Goal: Navigation & Orientation: Find specific page/section

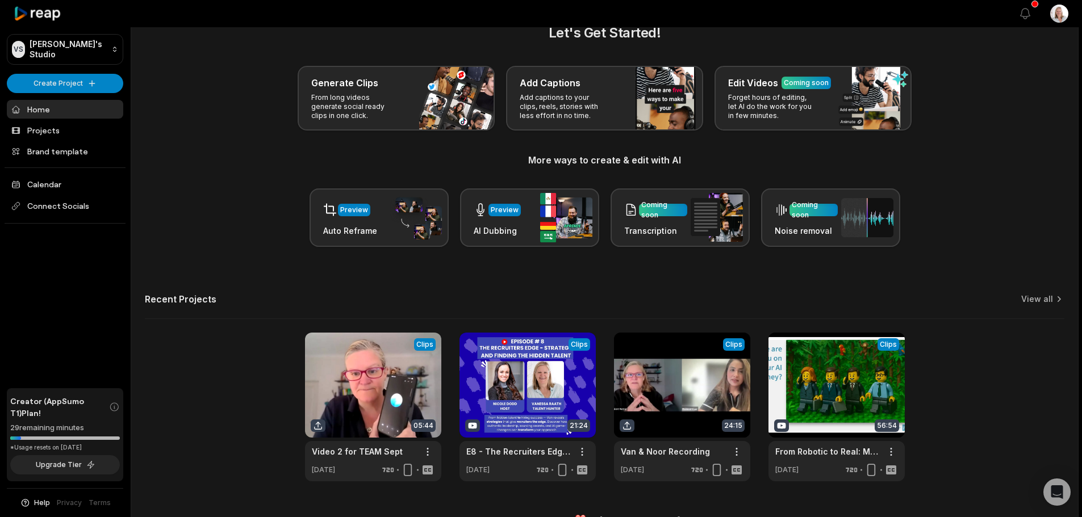
scroll to position [49, 0]
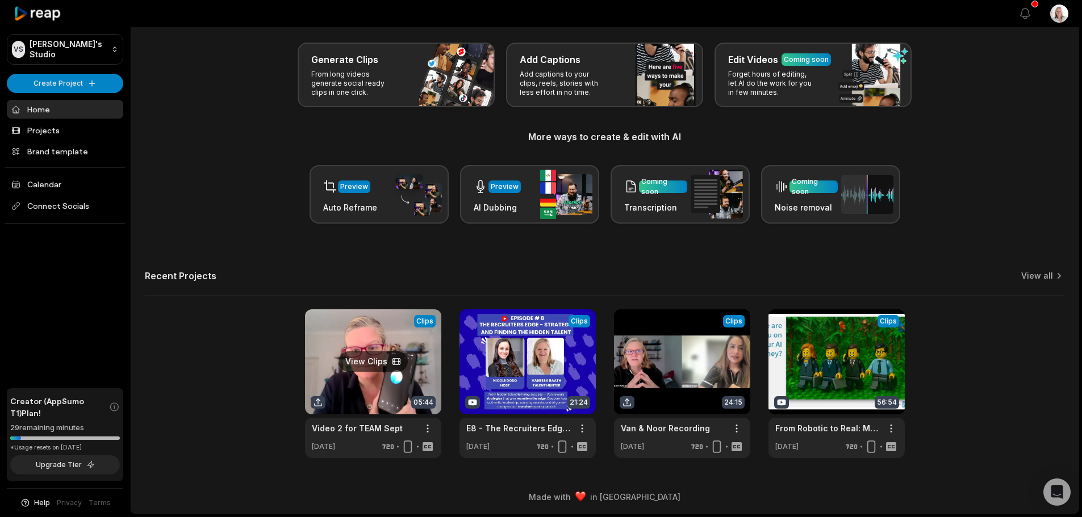
click at [360, 391] on link at bounding box center [373, 383] width 136 height 149
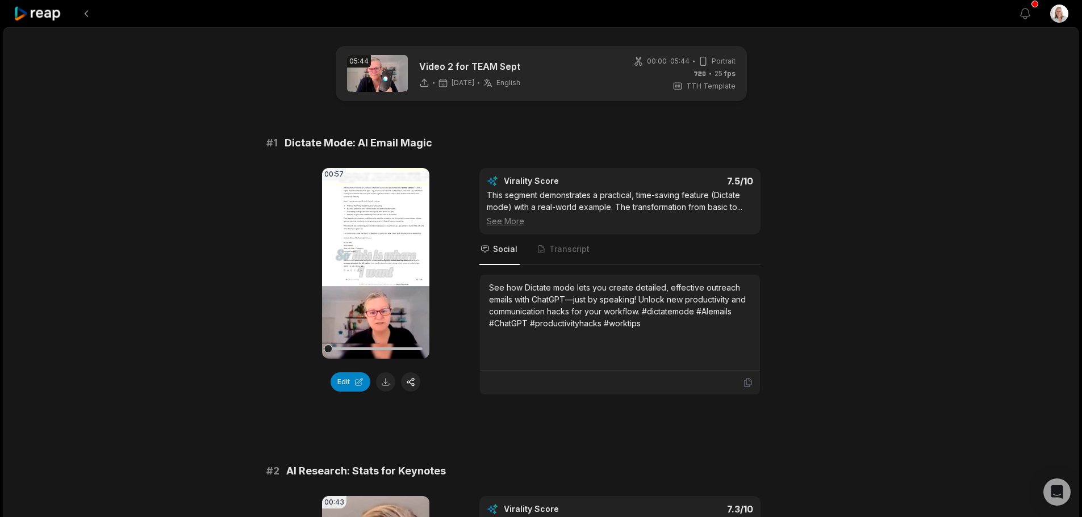
click at [41, 12] on icon at bounding box center [38, 13] width 48 height 15
